Goal: Information Seeking & Learning: Learn about a topic

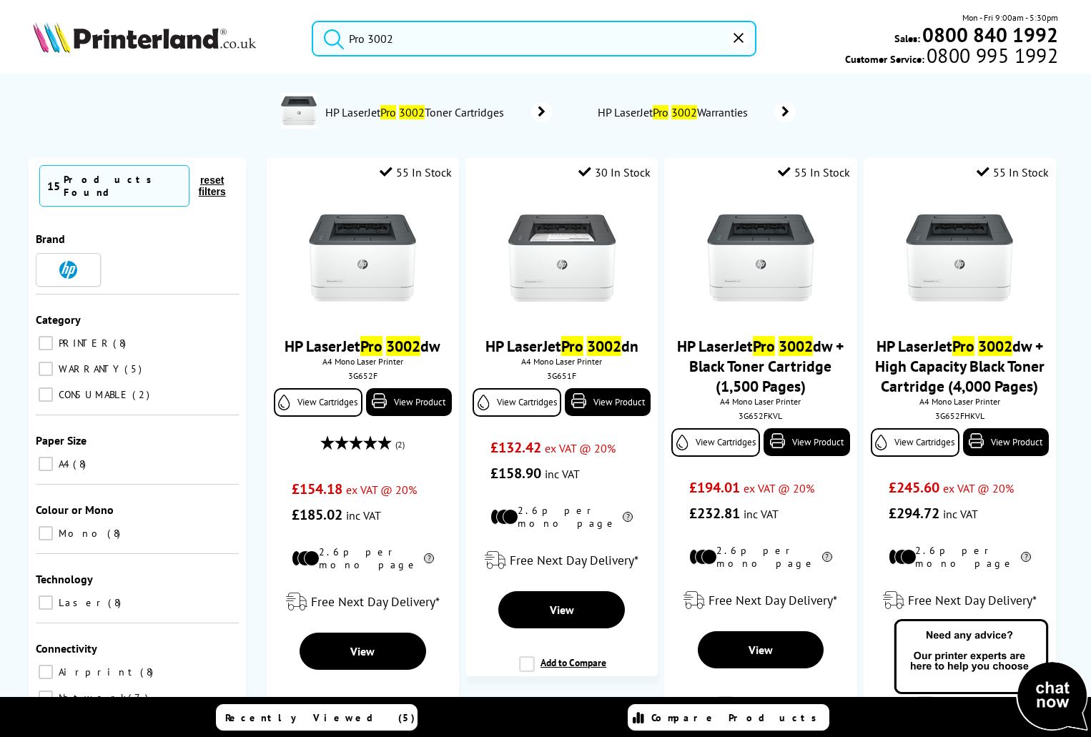
click at [430, 38] on input "Pro 3002" at bounding box center [534, 39] width 445 height 36
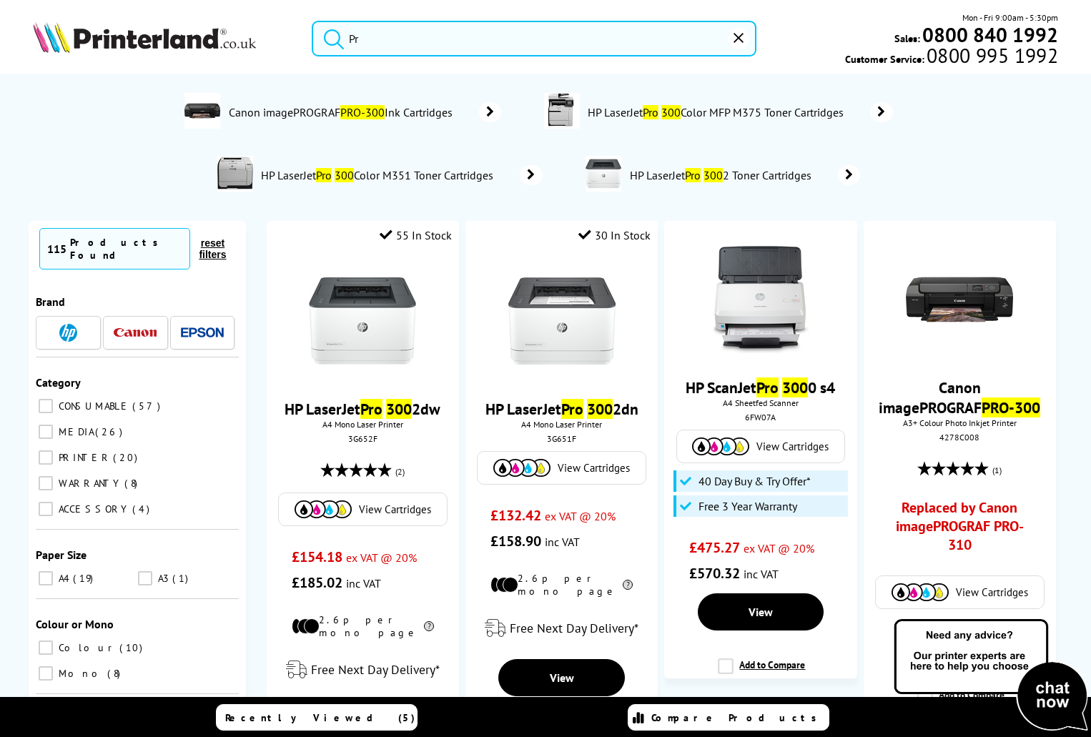
type input "P"
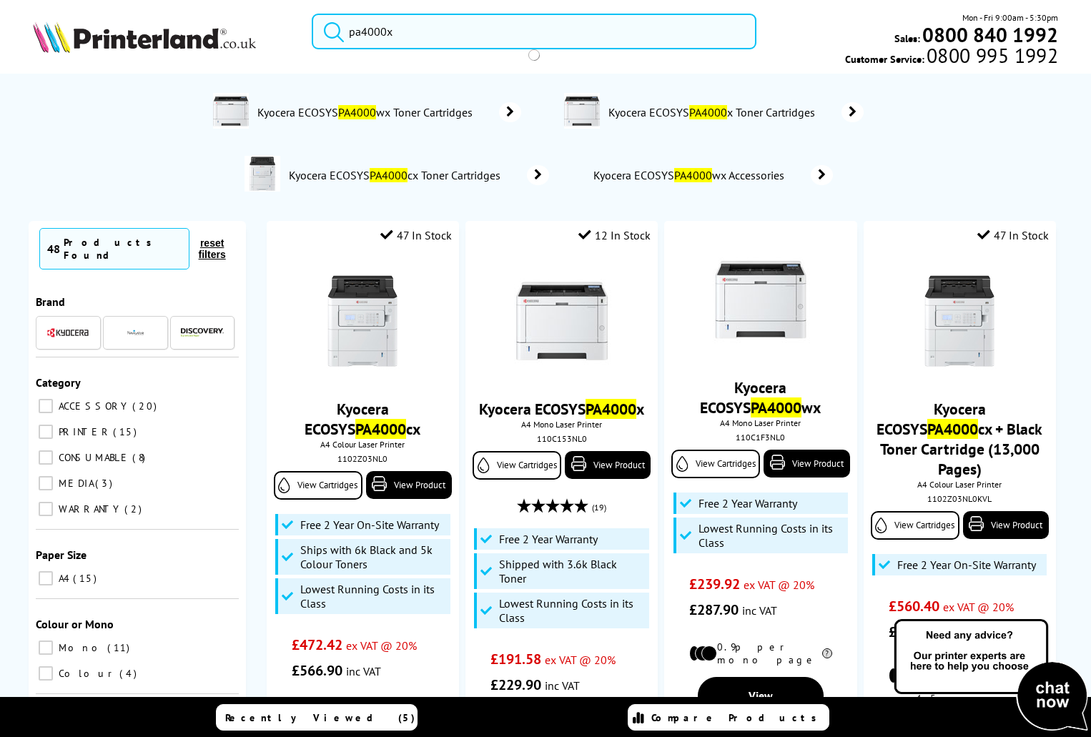
type input "pa4000x"
click at [312, 14] on button "submit" at bounding box center [330, 29] width 36 height 31
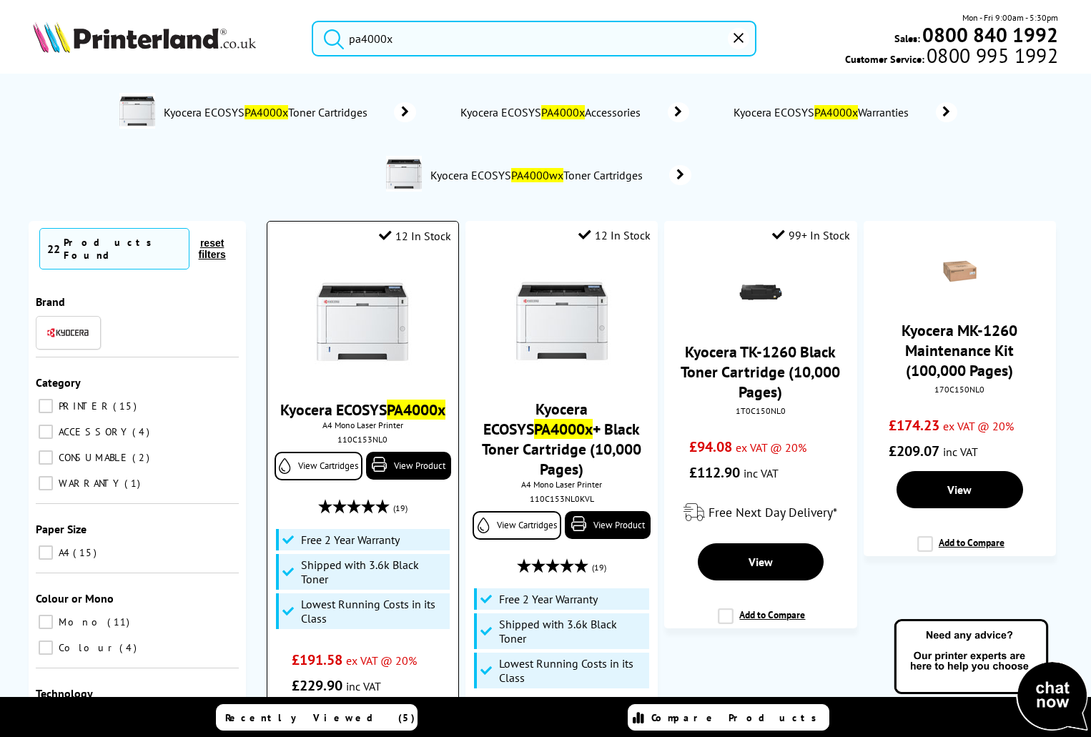
click at [375, 307] on img at bounding box center [362, 321] width 107 height 107
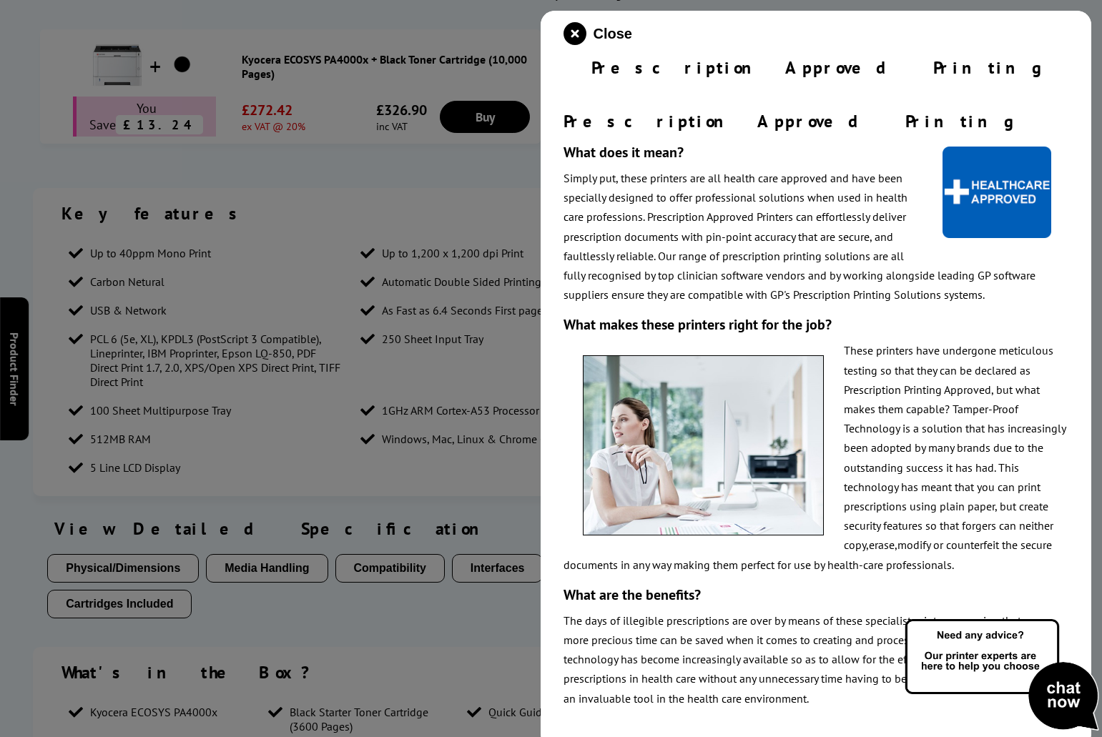
scroll to position [1066, 0]
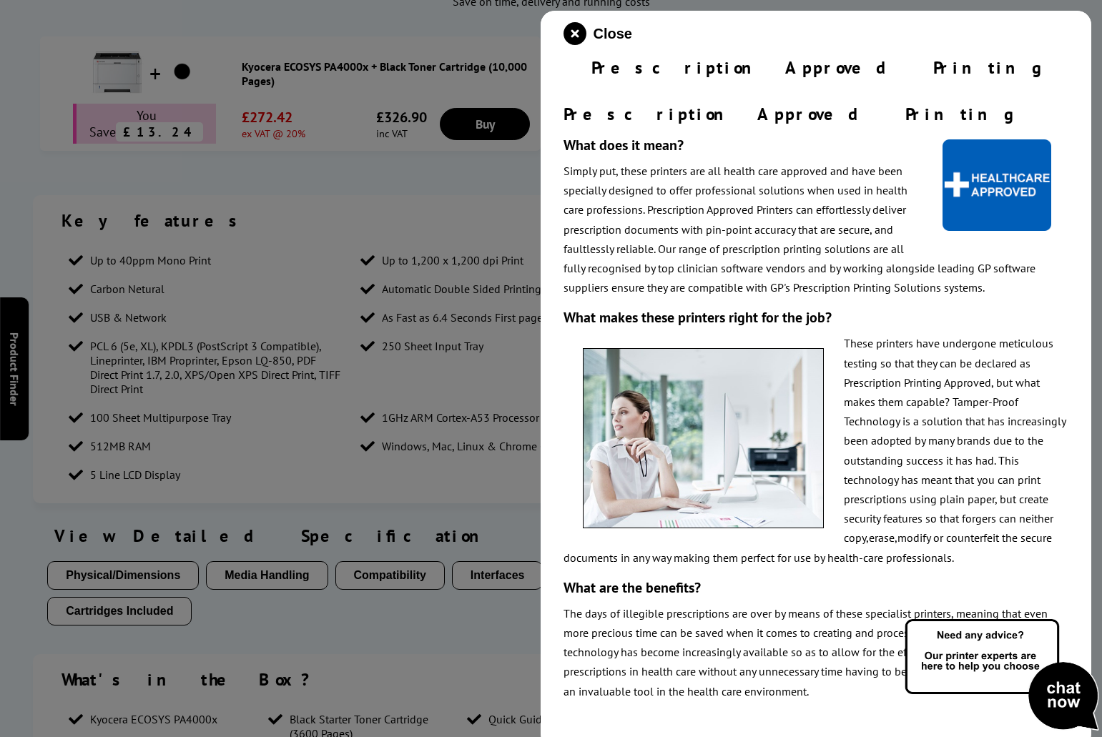
click at [644, 641] on p "The days of illegible prescriptions are over by means of these specialist print…" at bounding box center [816, 652] width 506 height 97
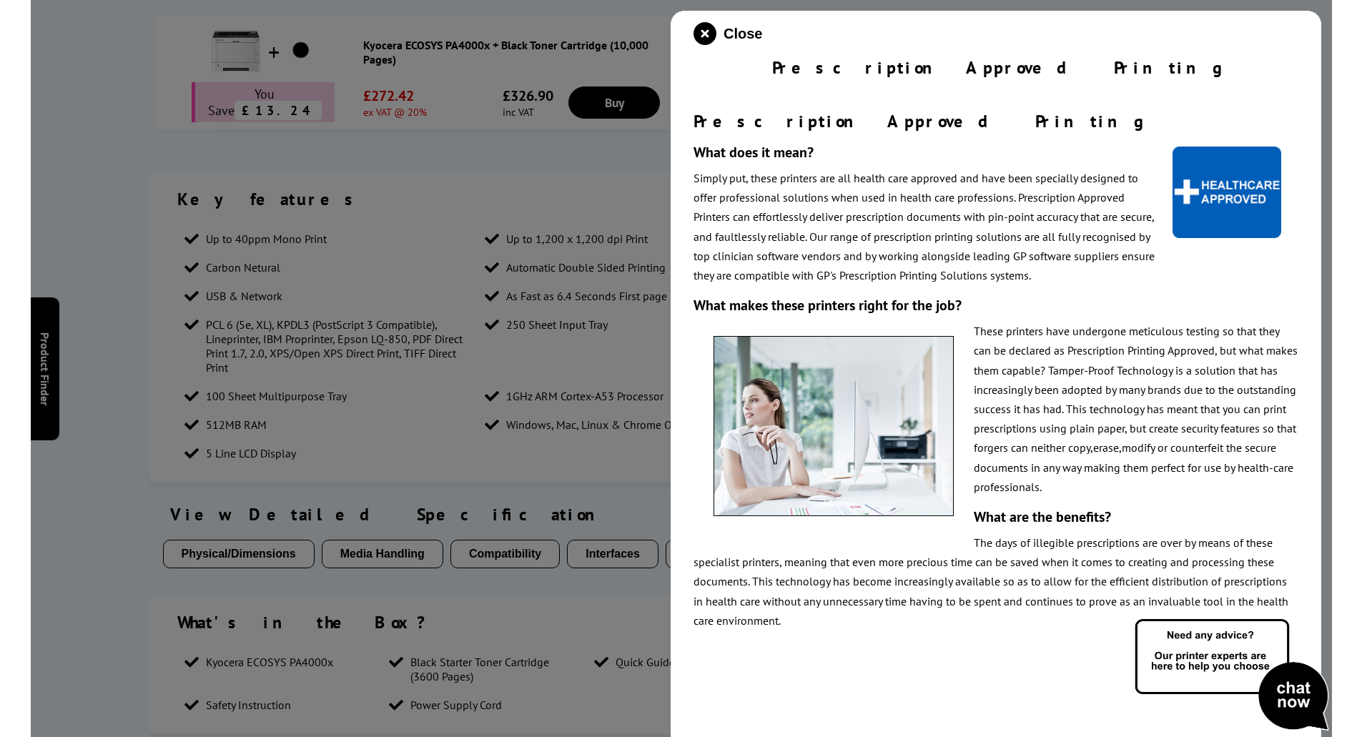
scroll to position [1066, 0]
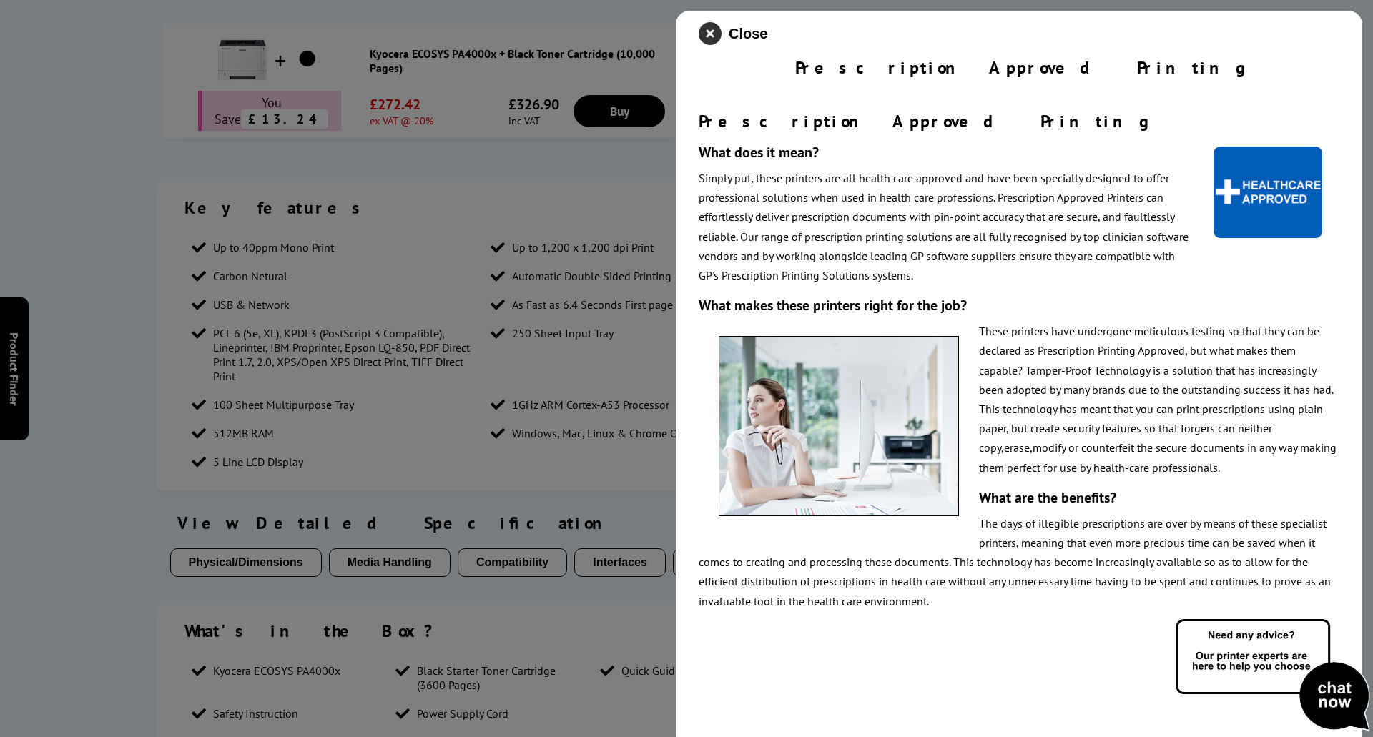
click at [712, 27] on icon "close modal" at bounding box center [710, 33] width 23 height 23
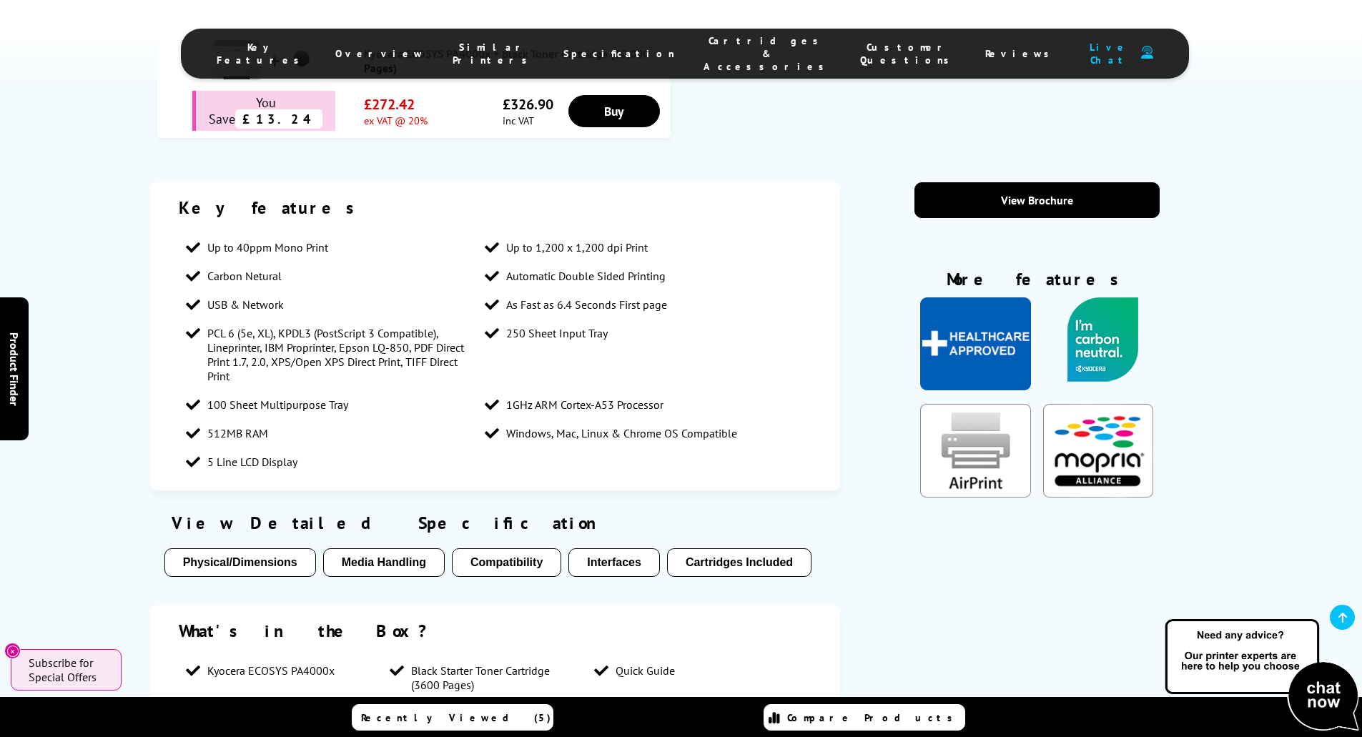
click at [1101, 297] on img "KeyFeatureModal346" at bounding box center [1103, 339] width 100 height 84
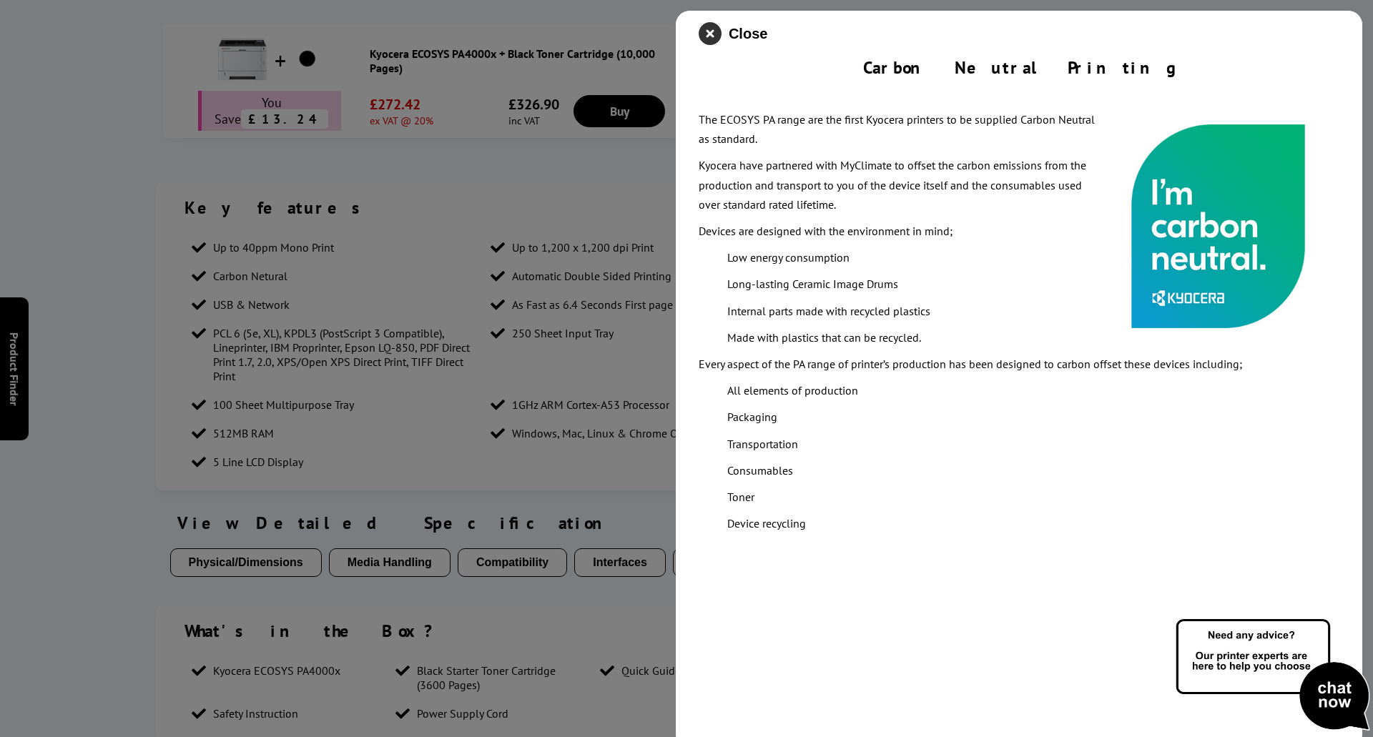
click at [706, 31] on icon "close modal" at bounding box center [710, 33] width 23 height 23
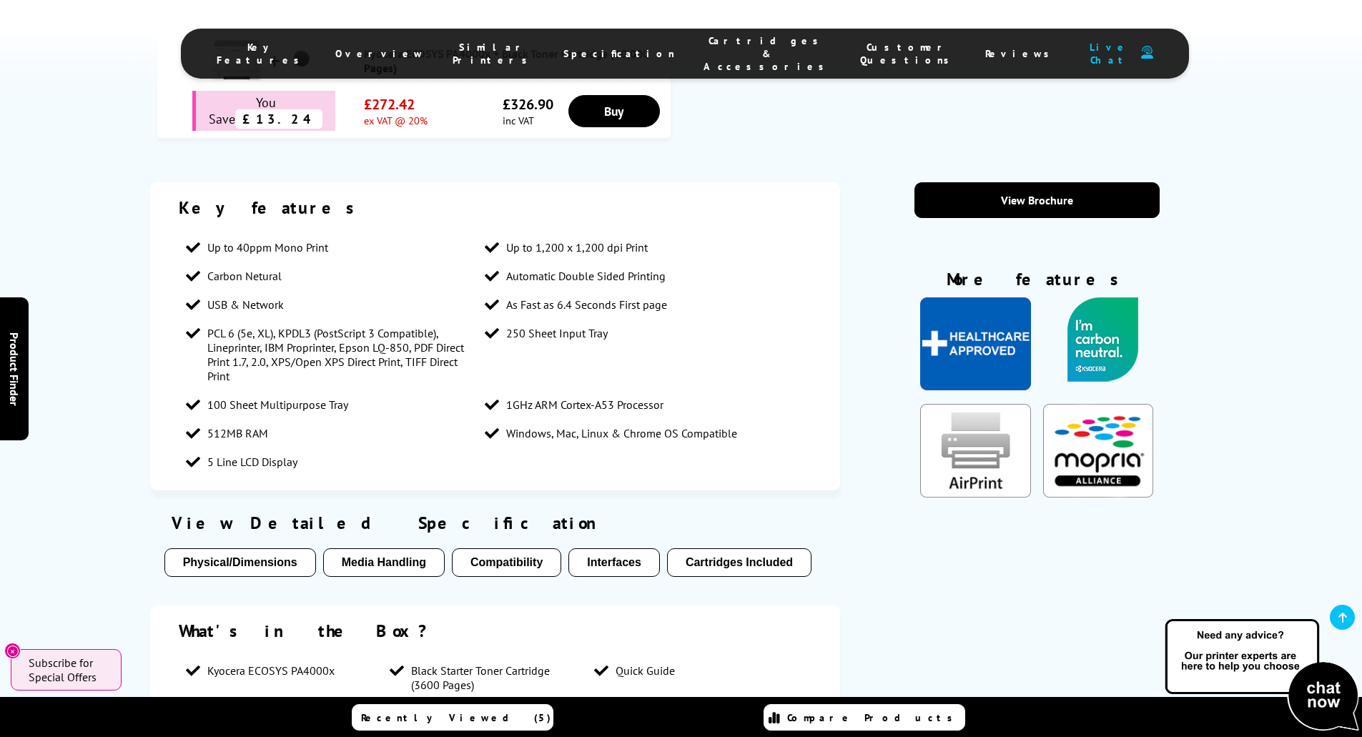
click at [972, 404] on img "KeyFeatureModal85" at bounding box center [975, 450] width 110 height 93
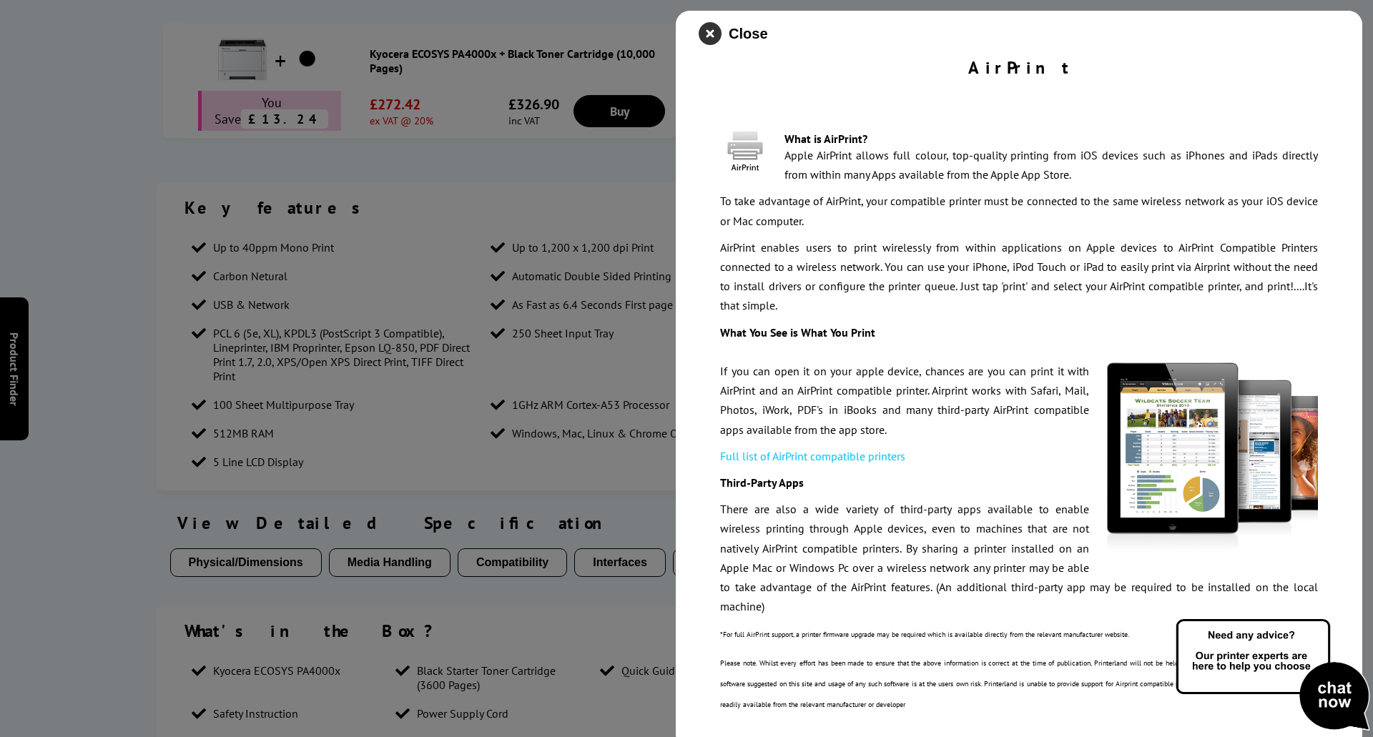
click at [704, 32] on icon "close modal" at bounding box center [710, 33] width 23 height 23
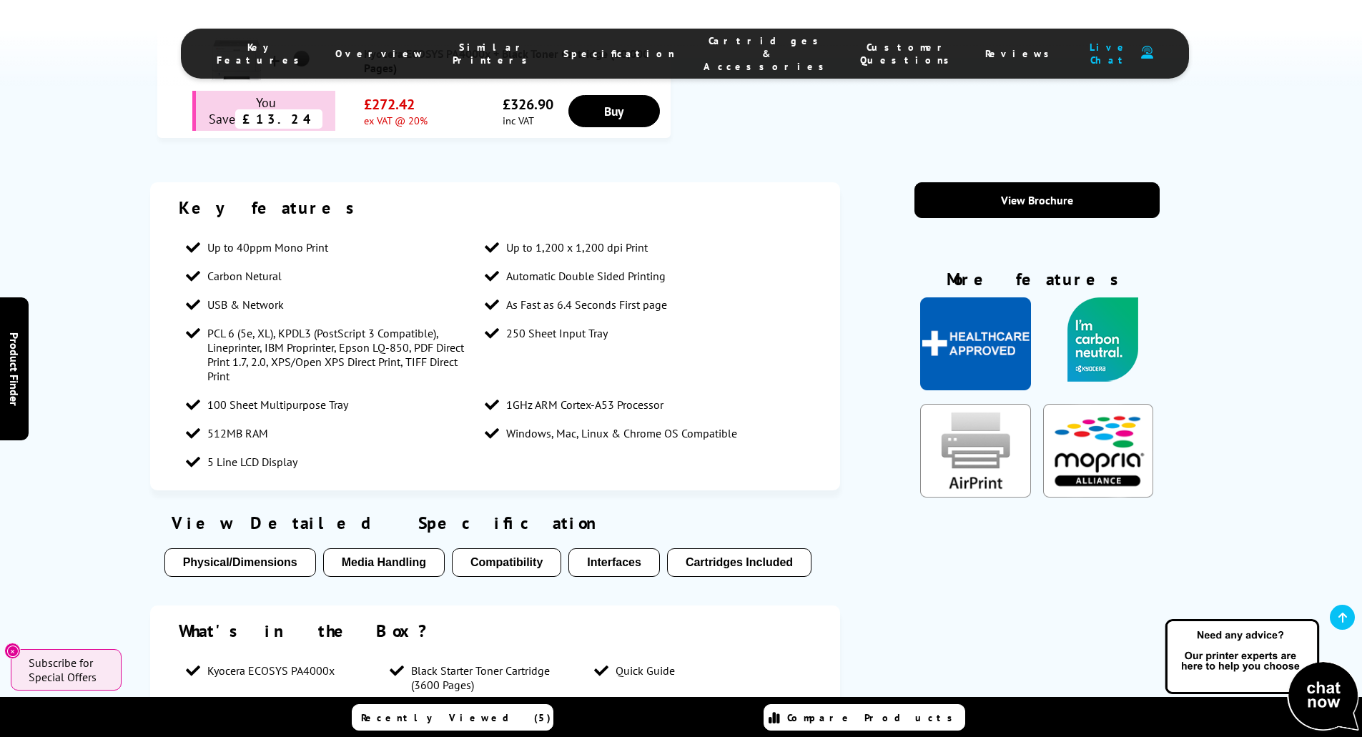
click at [1093, 297] on img "KeyFeatureModal346" at bounding box center [1103, 339] width 100 height 84
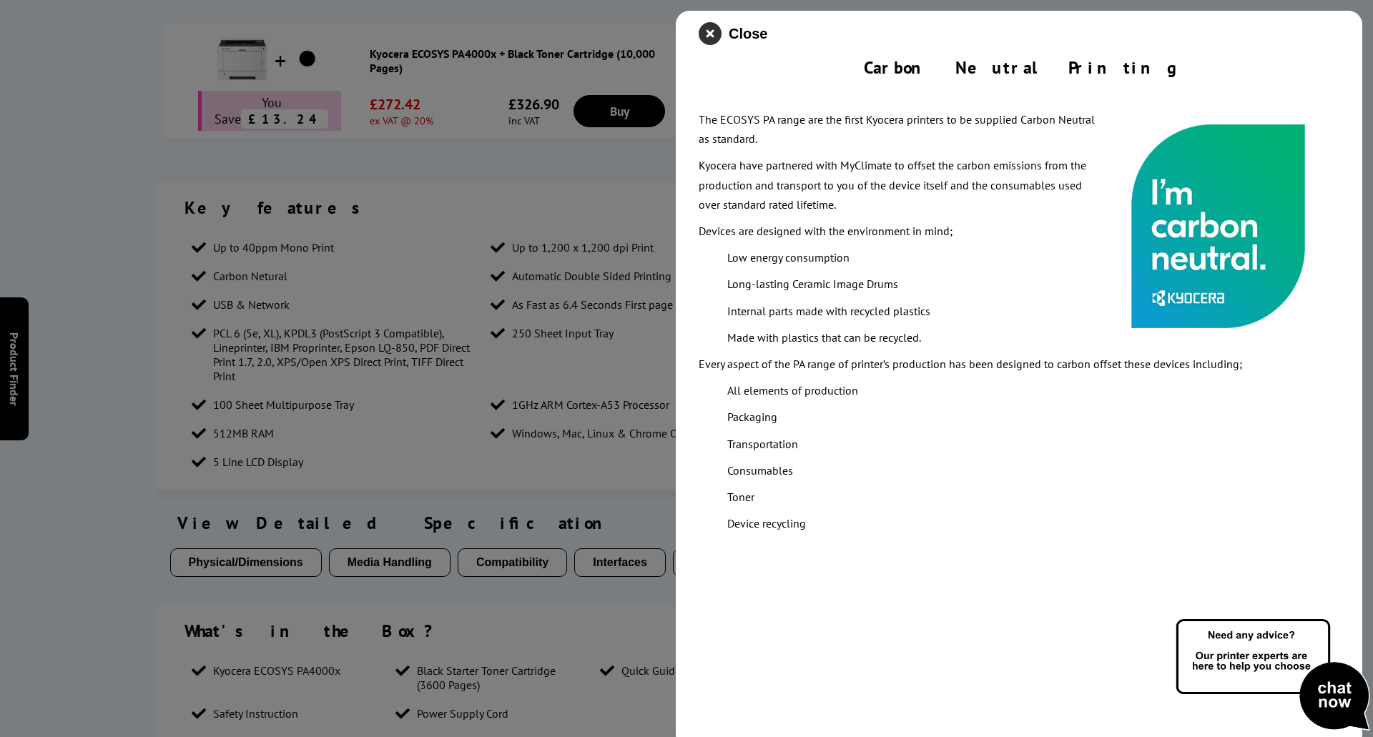
click at [713, 34] on icon "close modal" at bounding box center [710, 33] width 23 height 23
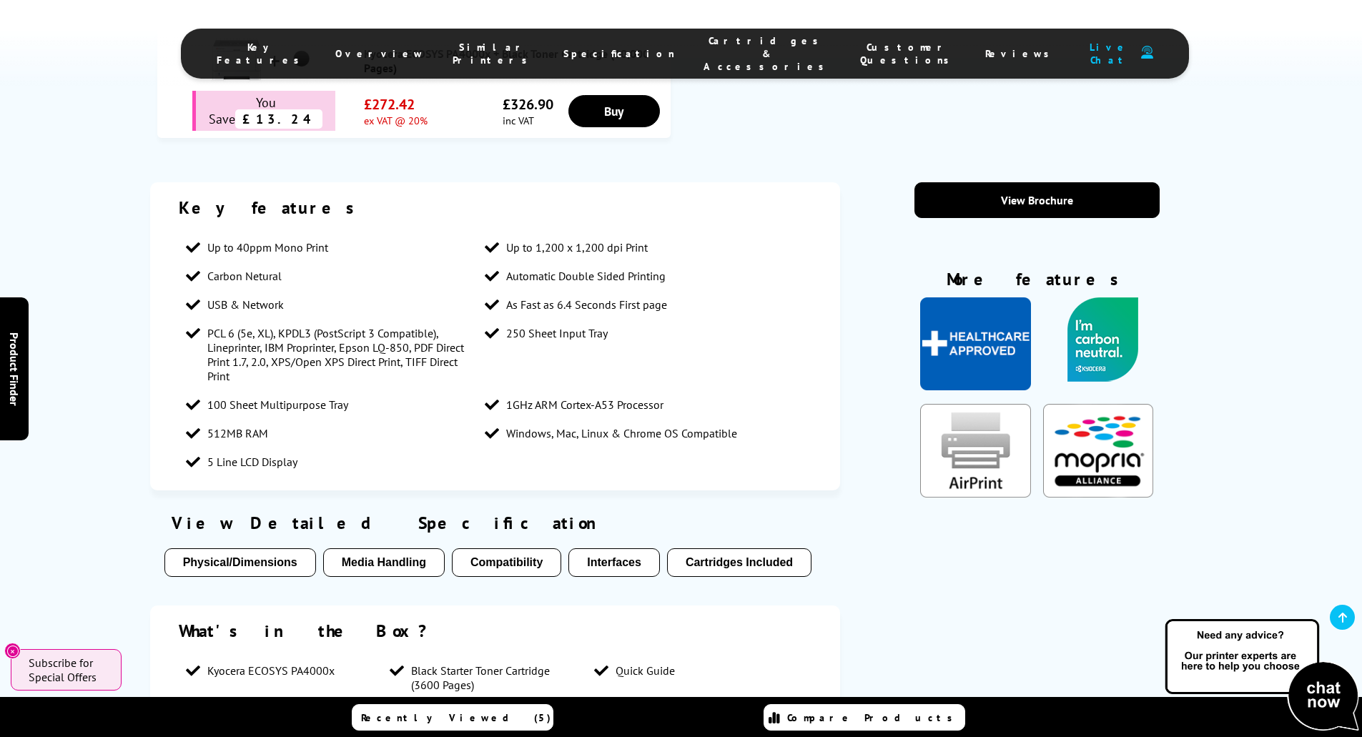
click at [966, 297] on img "KeyFeatureModal300" at bounding box center [975, 343] width 110 height 93
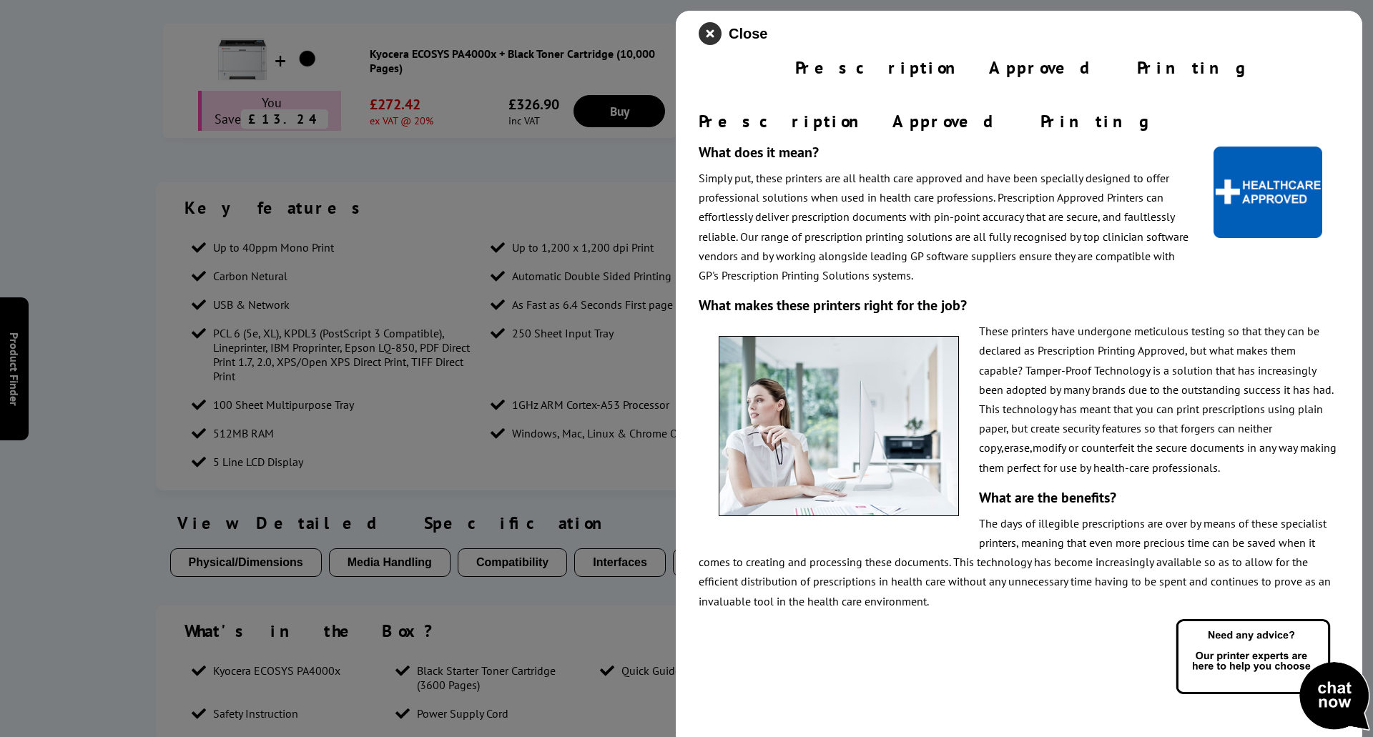
click at [718, 33] on icon "close modal" at bounding box center [710, 33] width 23 height 23
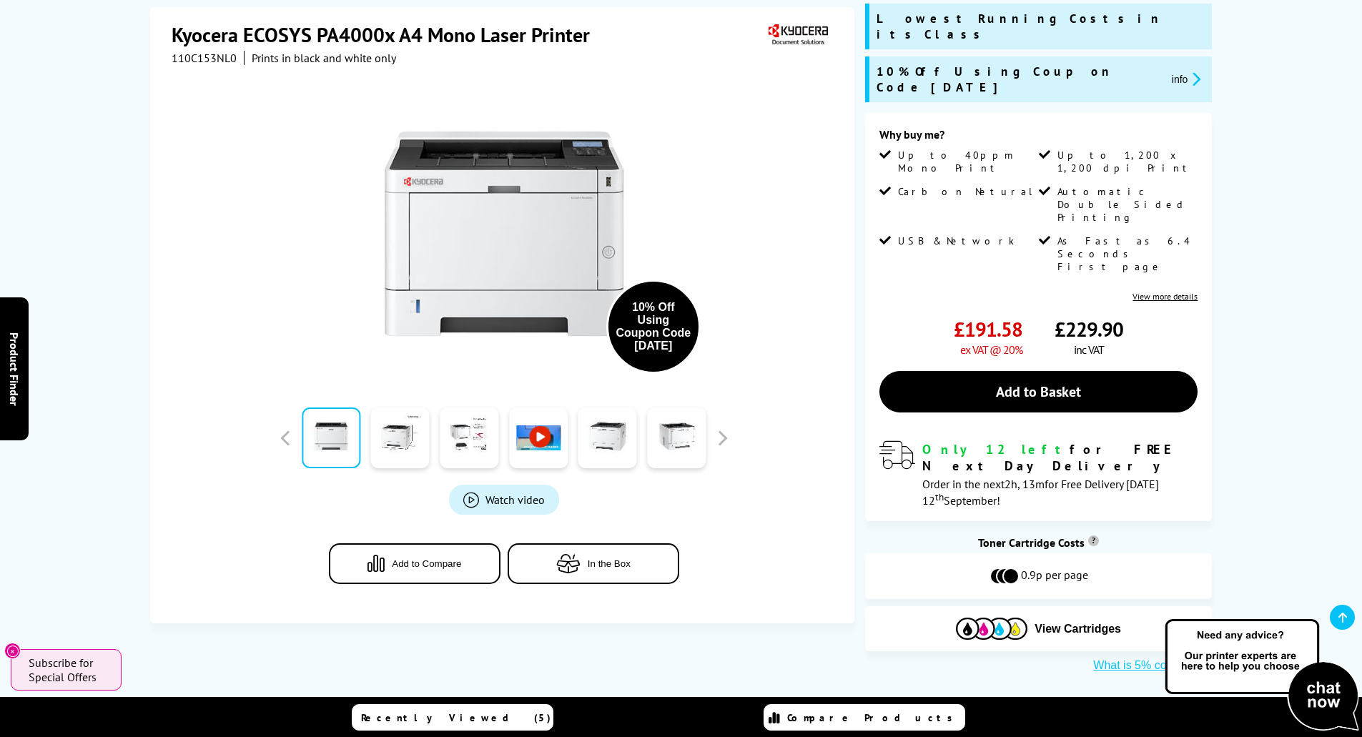
scroll to position [0, 0]
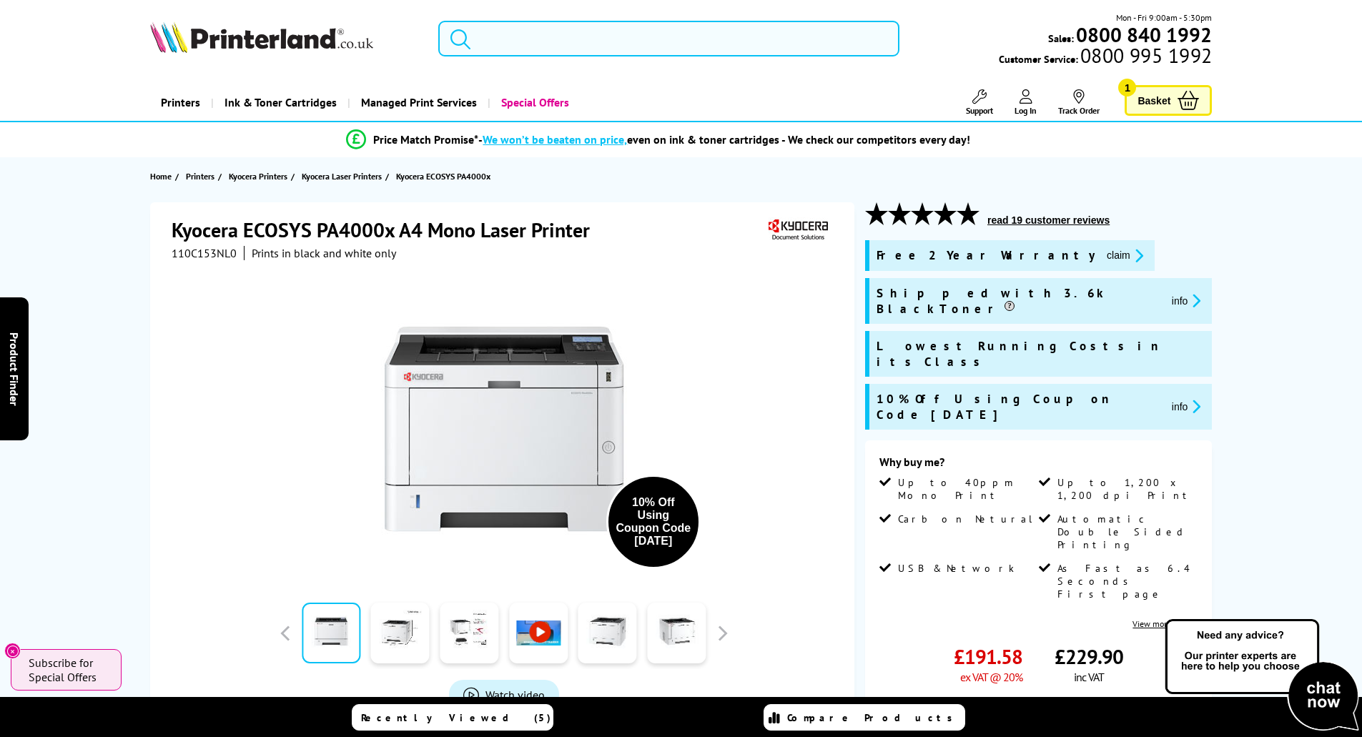
click at [506, 39] on input "search" at bounding box center [668, 39] width 461 height 36
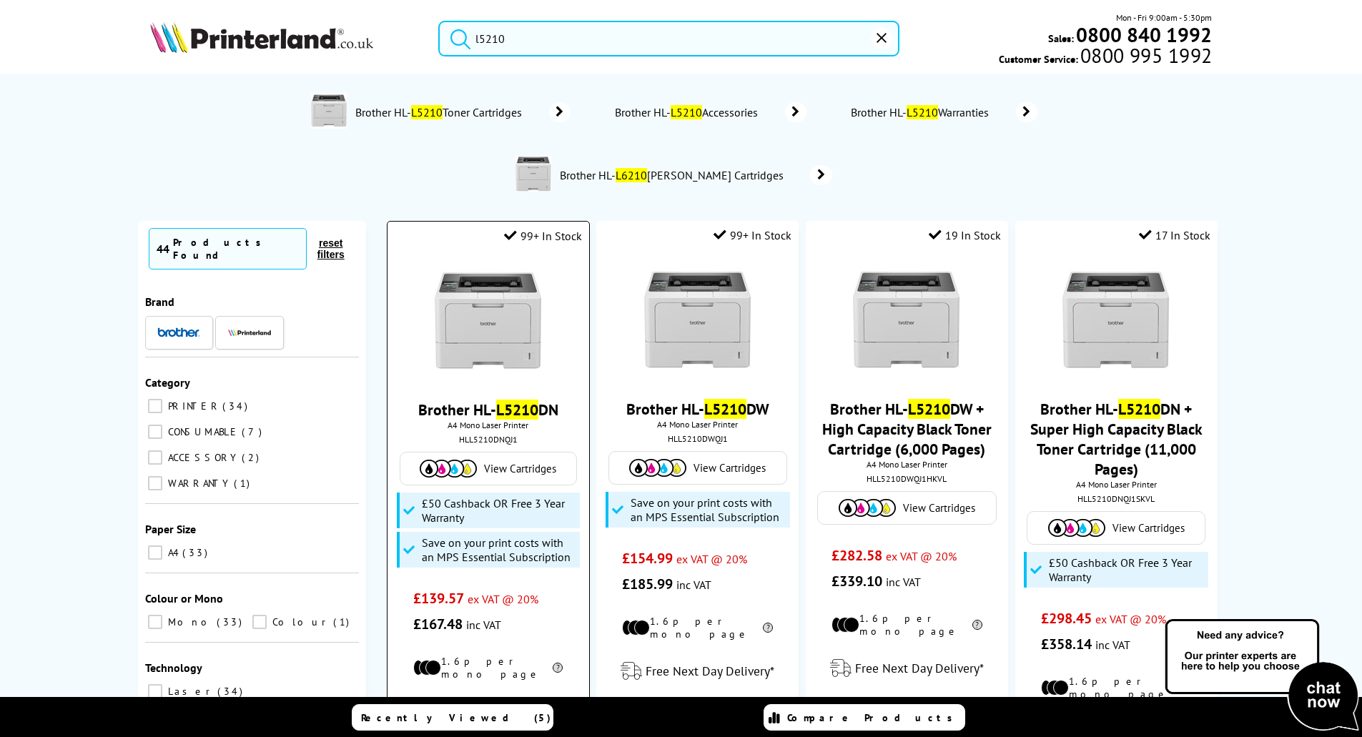
type input "l5210"
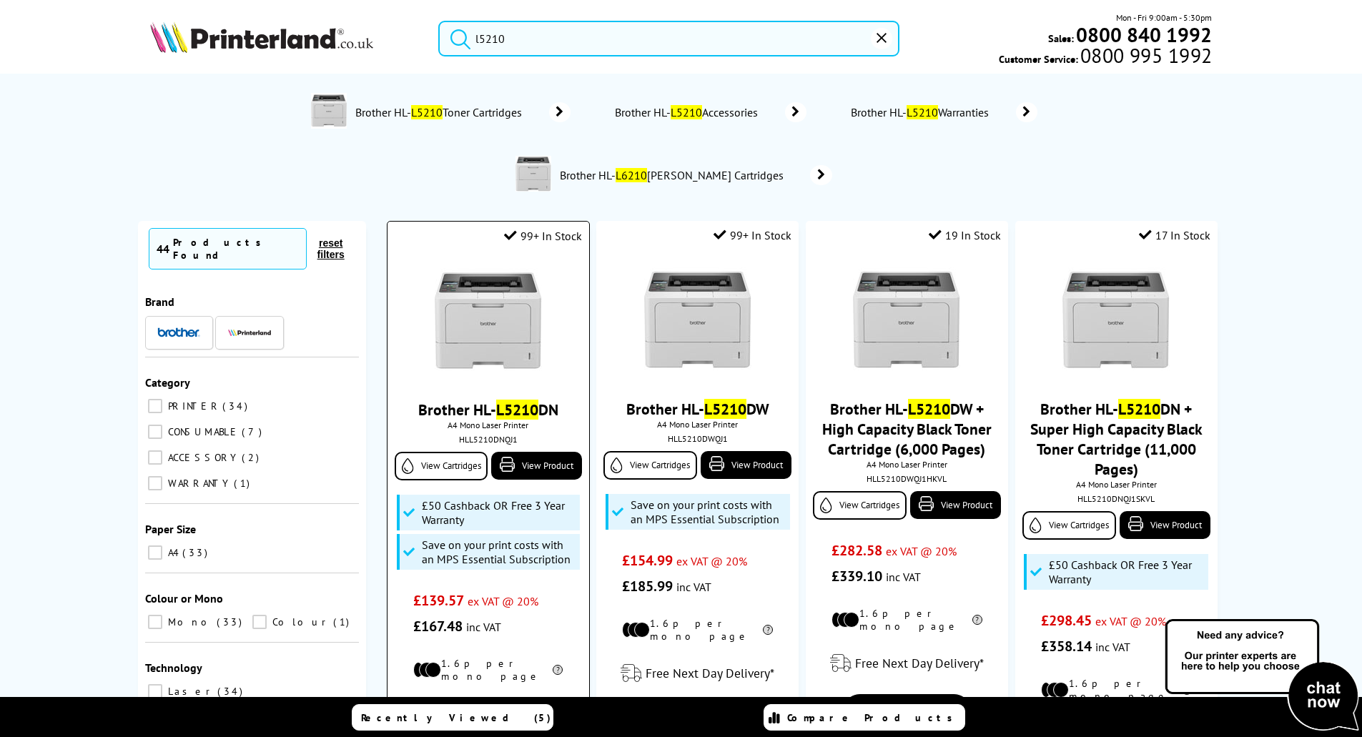
click at [444, 410] on link "Brother HL- L5210 DN" at bounding box center [488, 410] width 140 height 20
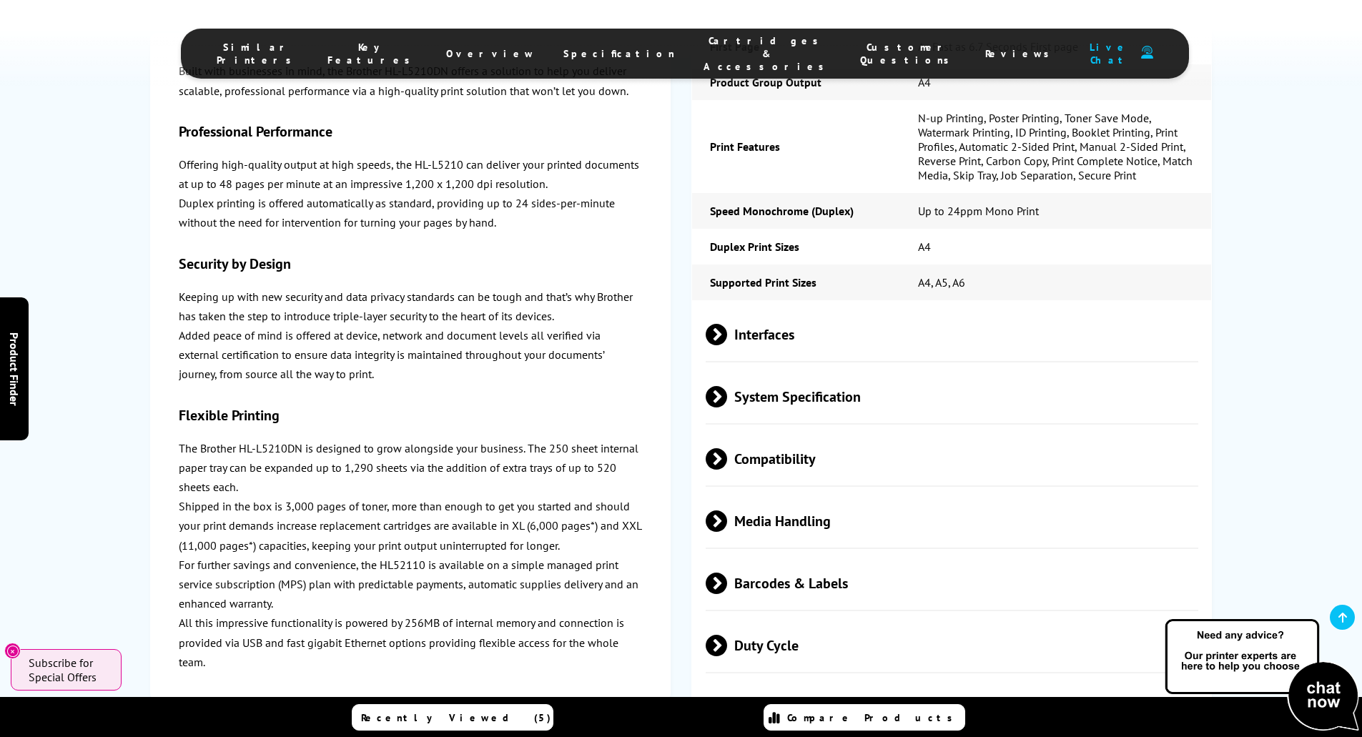
scroll to position [3645, 0]
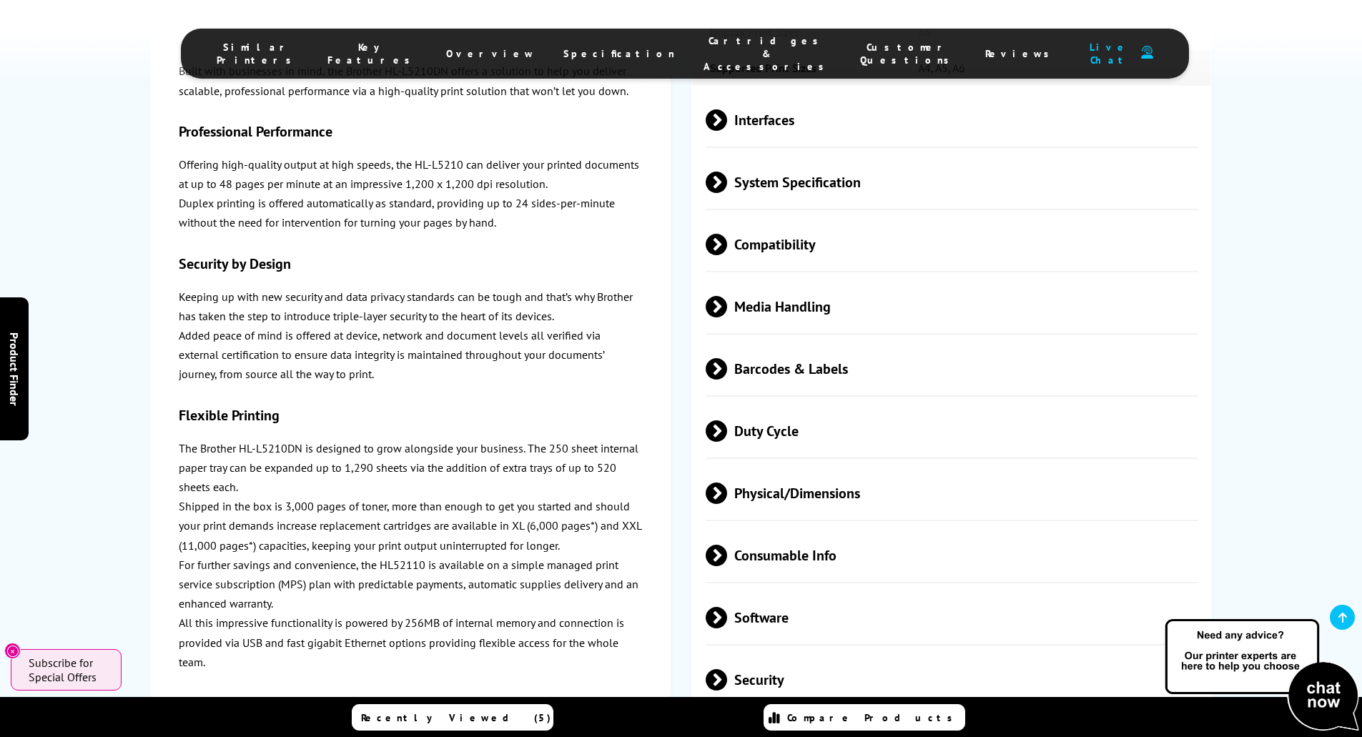
click at [744, 528] on span "Consumable Info" at bounding box center [952, 555] width 493 height 54
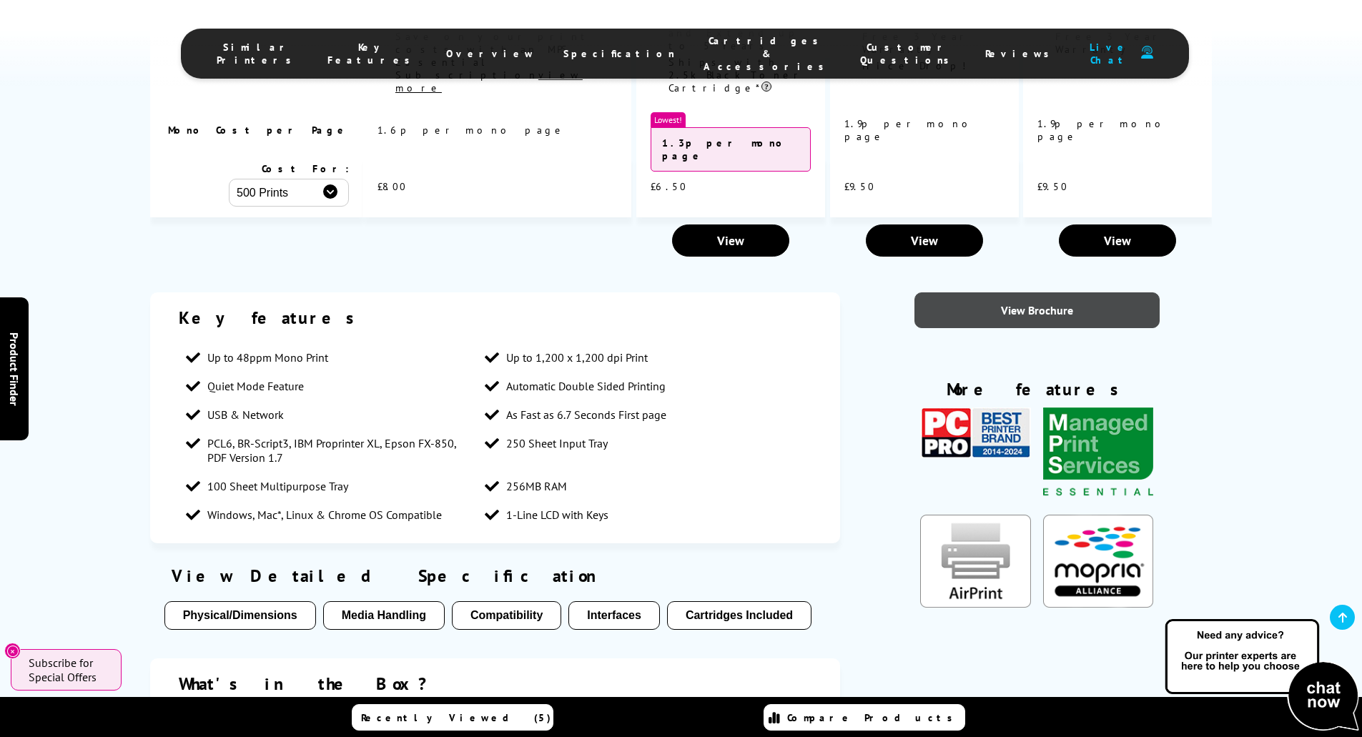
scroll to position [2144, 0]
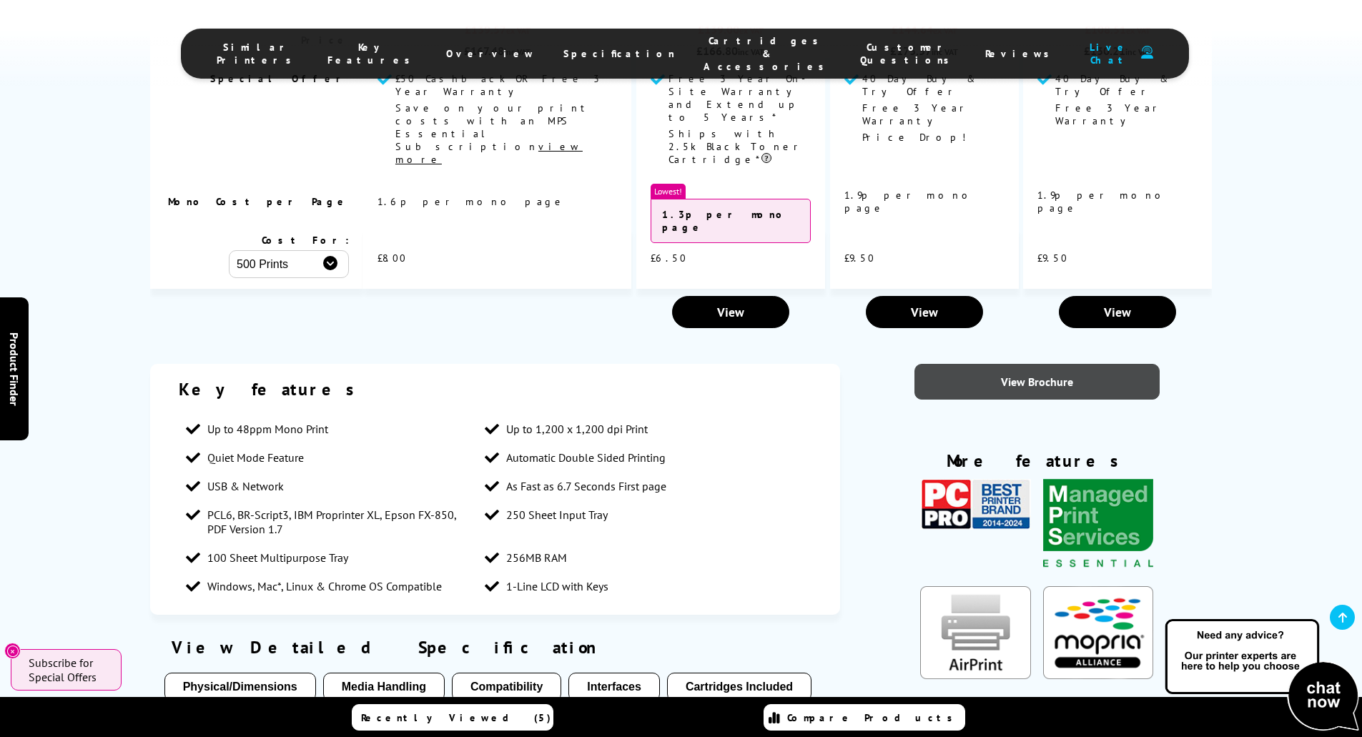
click at [999, 364] on link "View Brochure" at bounding box center [1037, 382] width 245 height 36
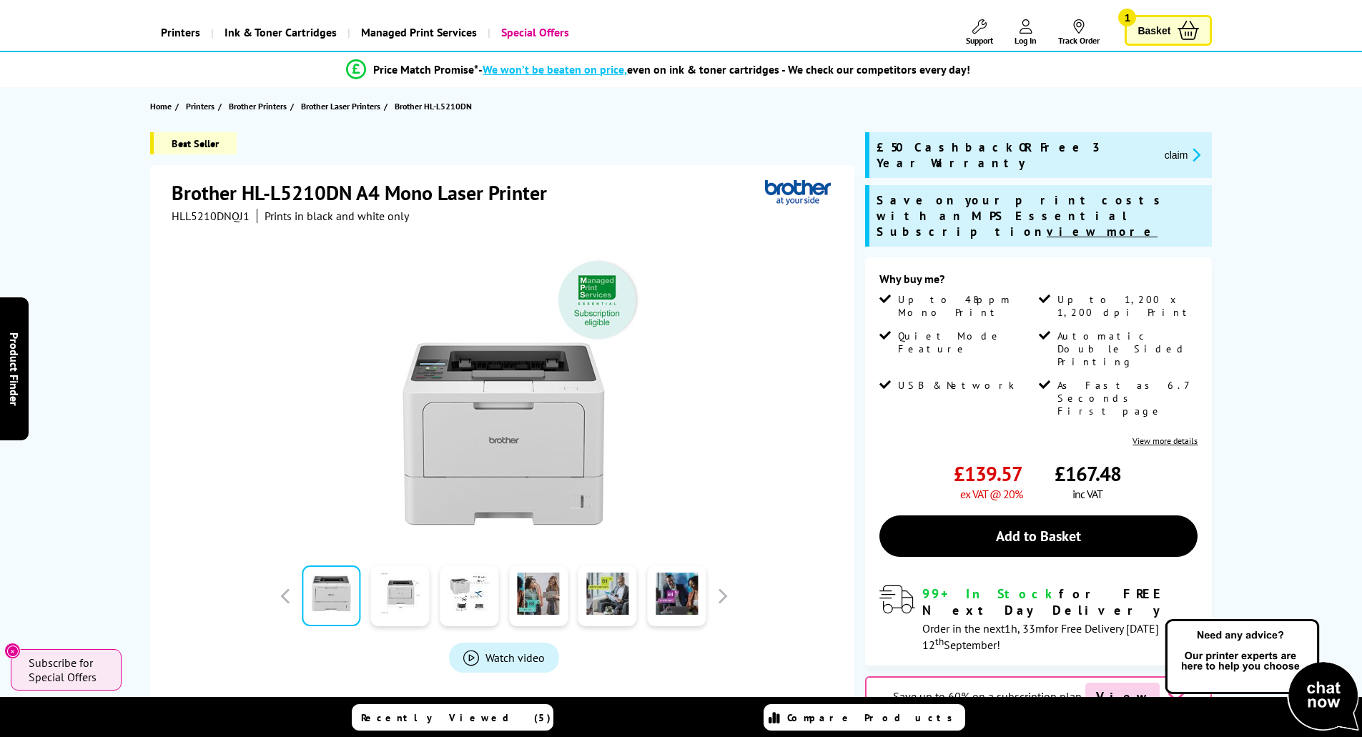
scroll to position [0, 0]
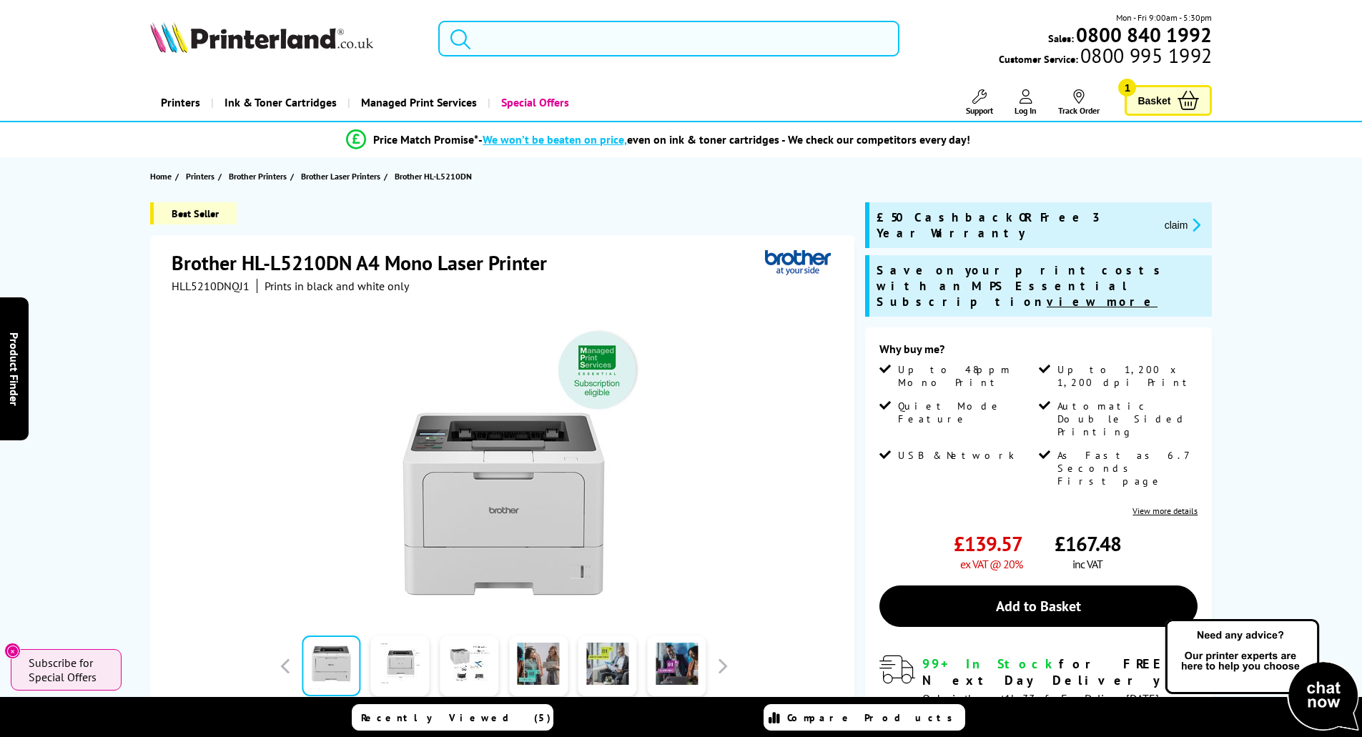
click at [533, 38] on input "search" at bounding box center [668, 39] width 461 height 36
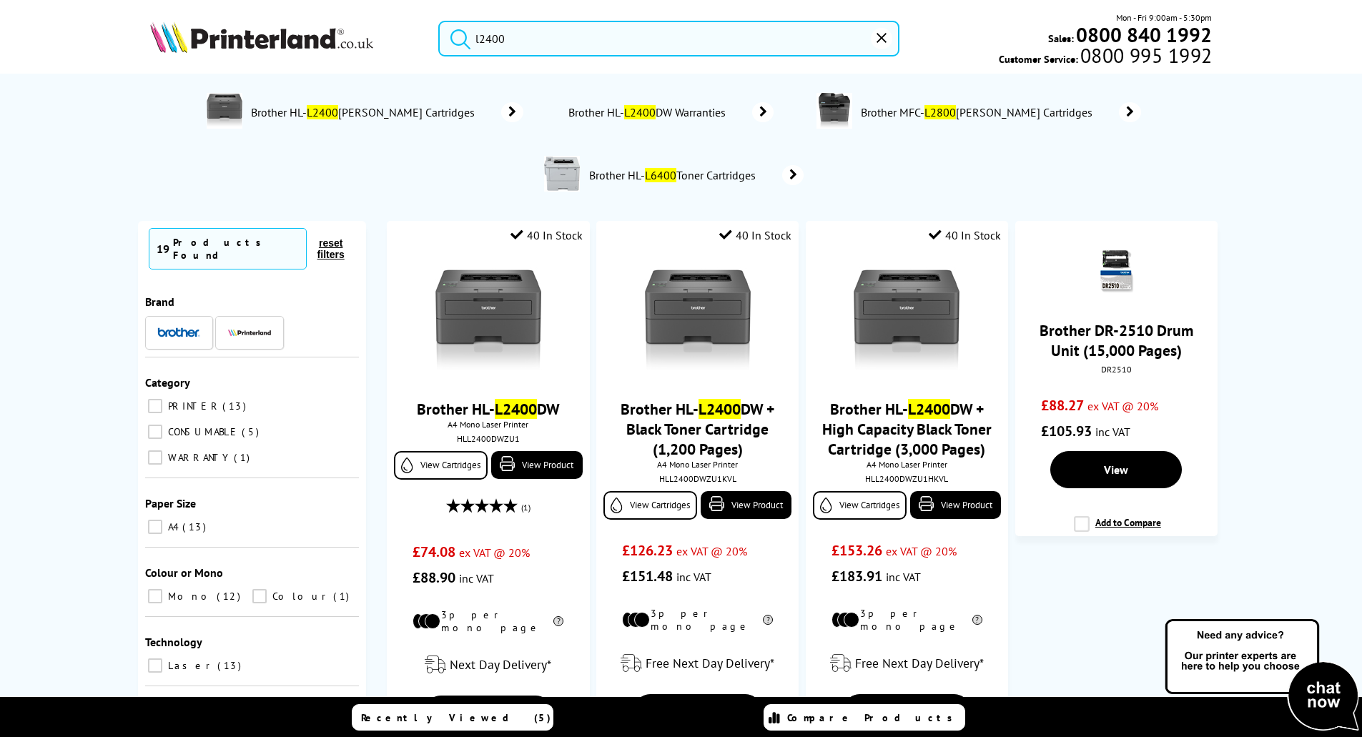
type input "l2400"
